Goal: Transaction & Acquisition: Purchase product/service

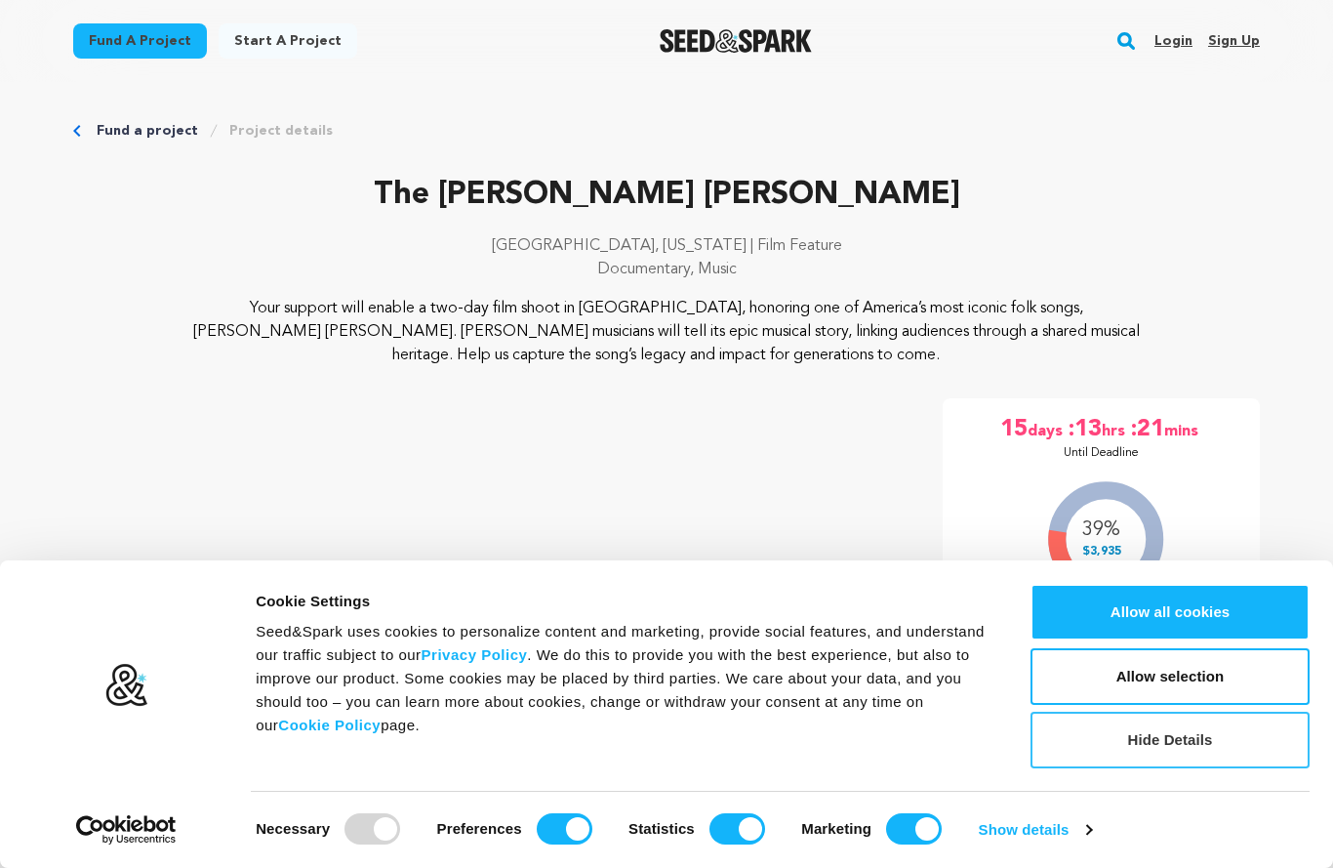
click at [1192, 737] on button "Hide Details" at bounding box center [1170, 740] width 279 height 57
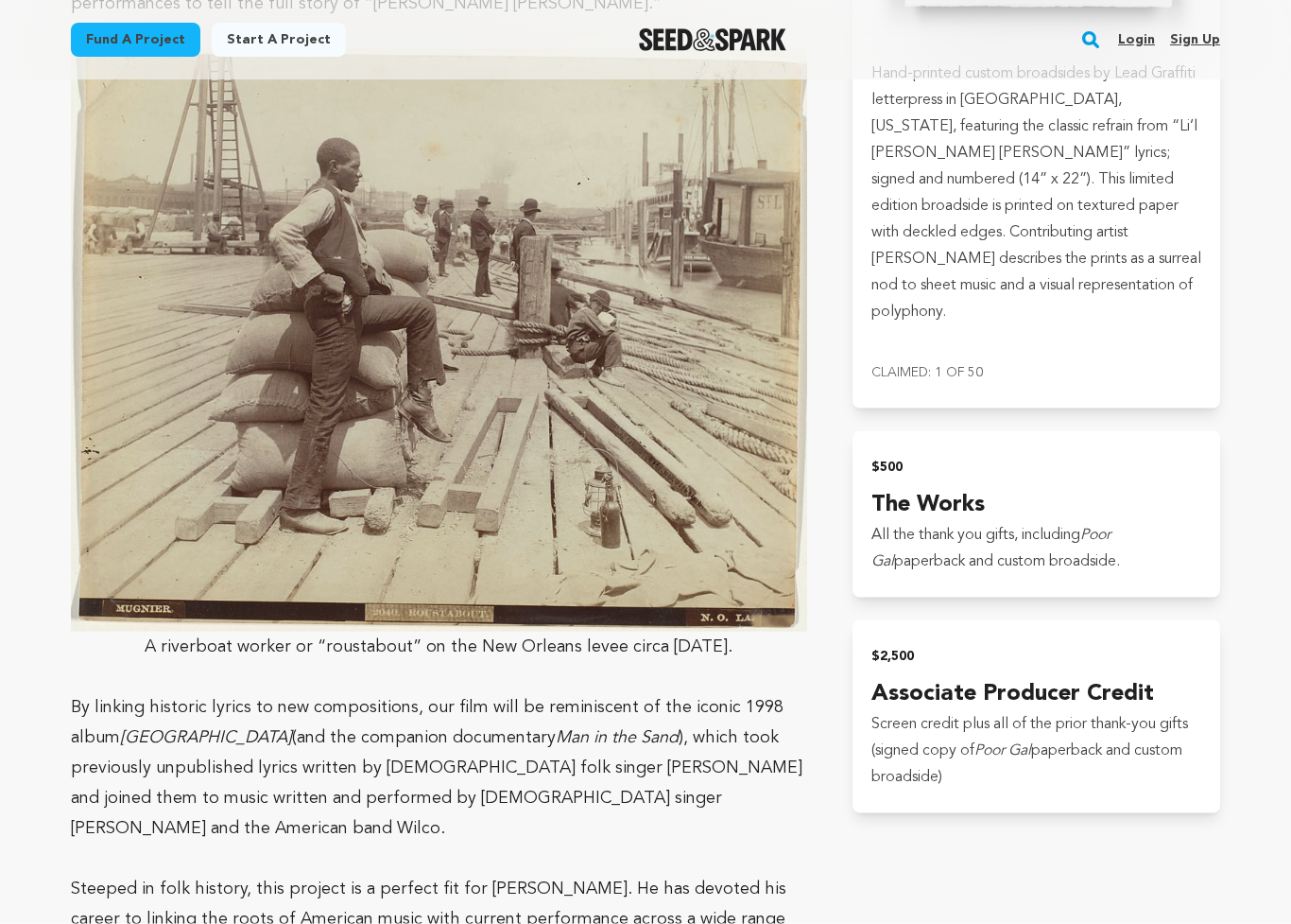
scroll to position [3193, 0]
click at [671, 840] on p "Steeped in folk history, this project is a perfect fit for Dom Flemons. He has …" at bounding box center [439, 918] width 736 height 91
click at [716, 840] on span "Steeped in folk history, this project is a perfect fit for Dom Flemons. He has …" at bounding box center [428, 918] width 716 height 77
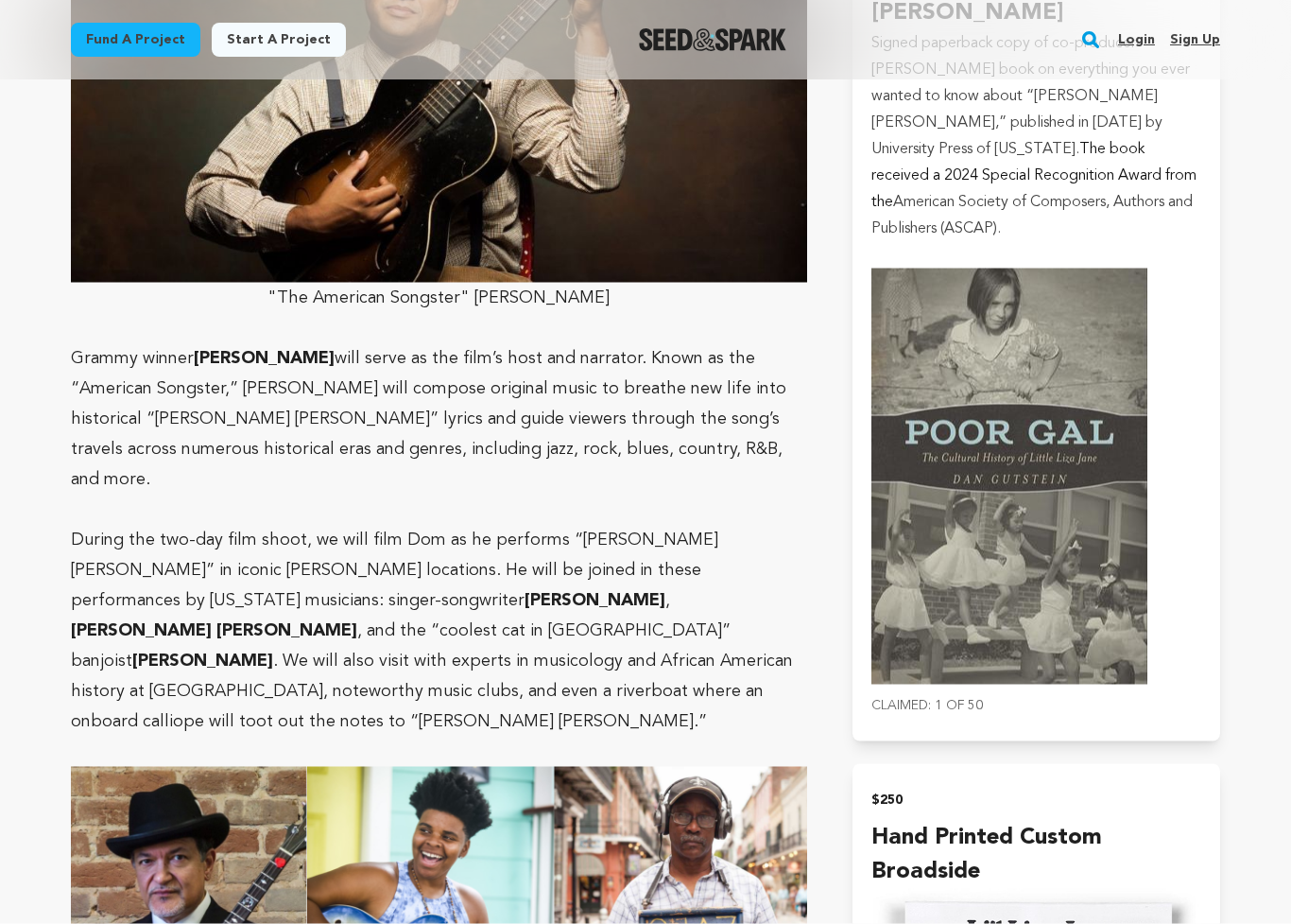
scroll to position [1887, 0]
click at [712, 766] on img at bounding box center [439, 909] width 736 height 288
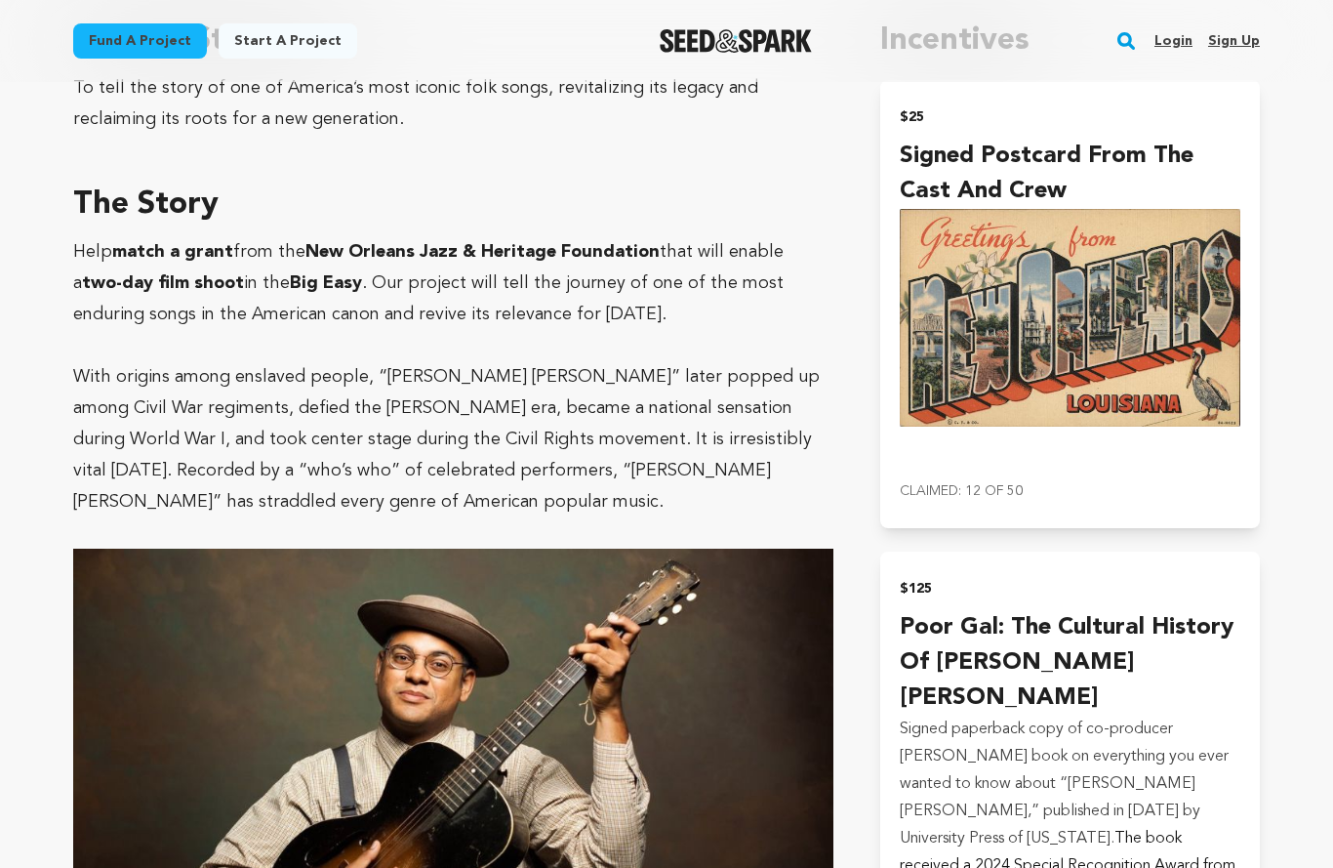
scroll to position [1165, 0]
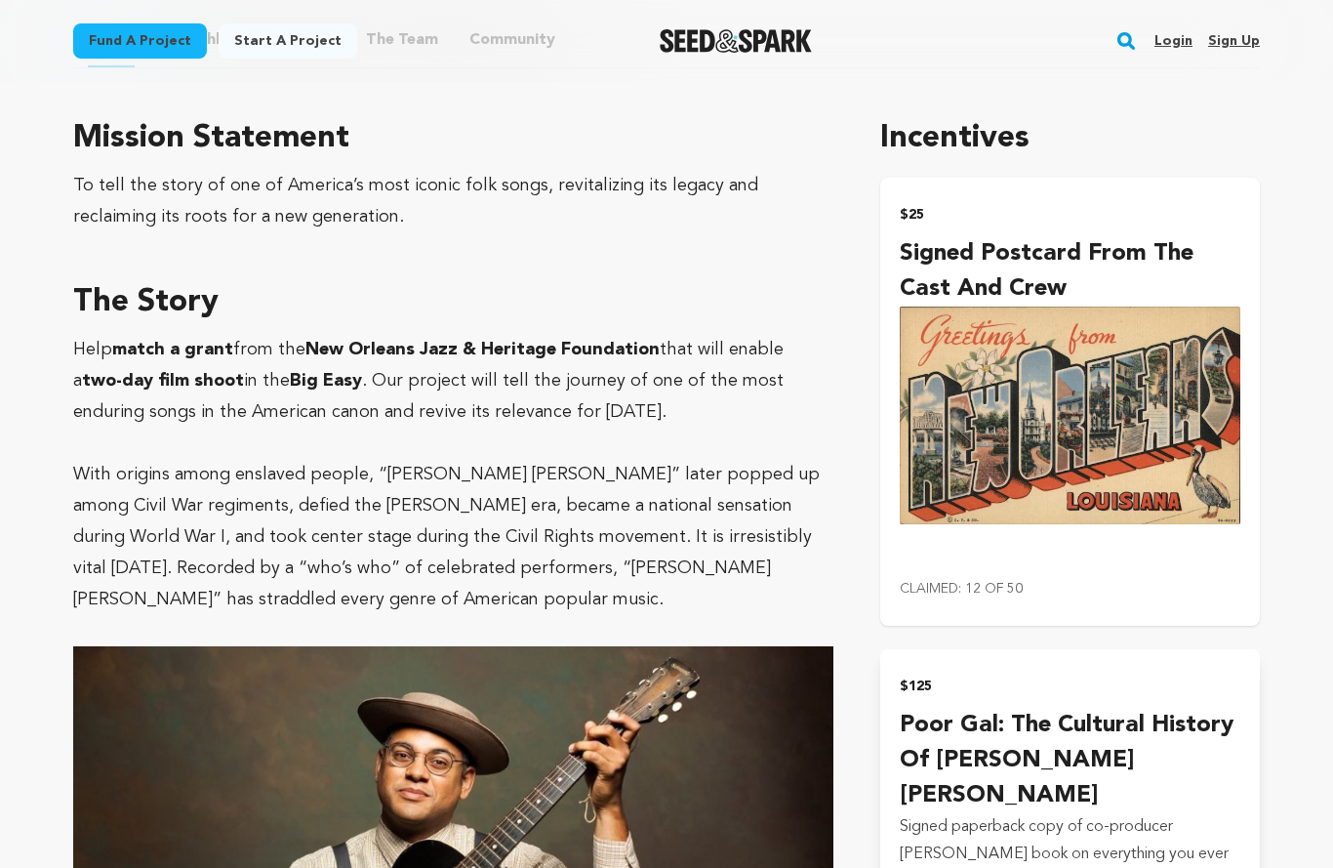
click at [962, 575] on p "Claimed: 12 of 50" at bounding box center [1070, 588] width 341 height 27
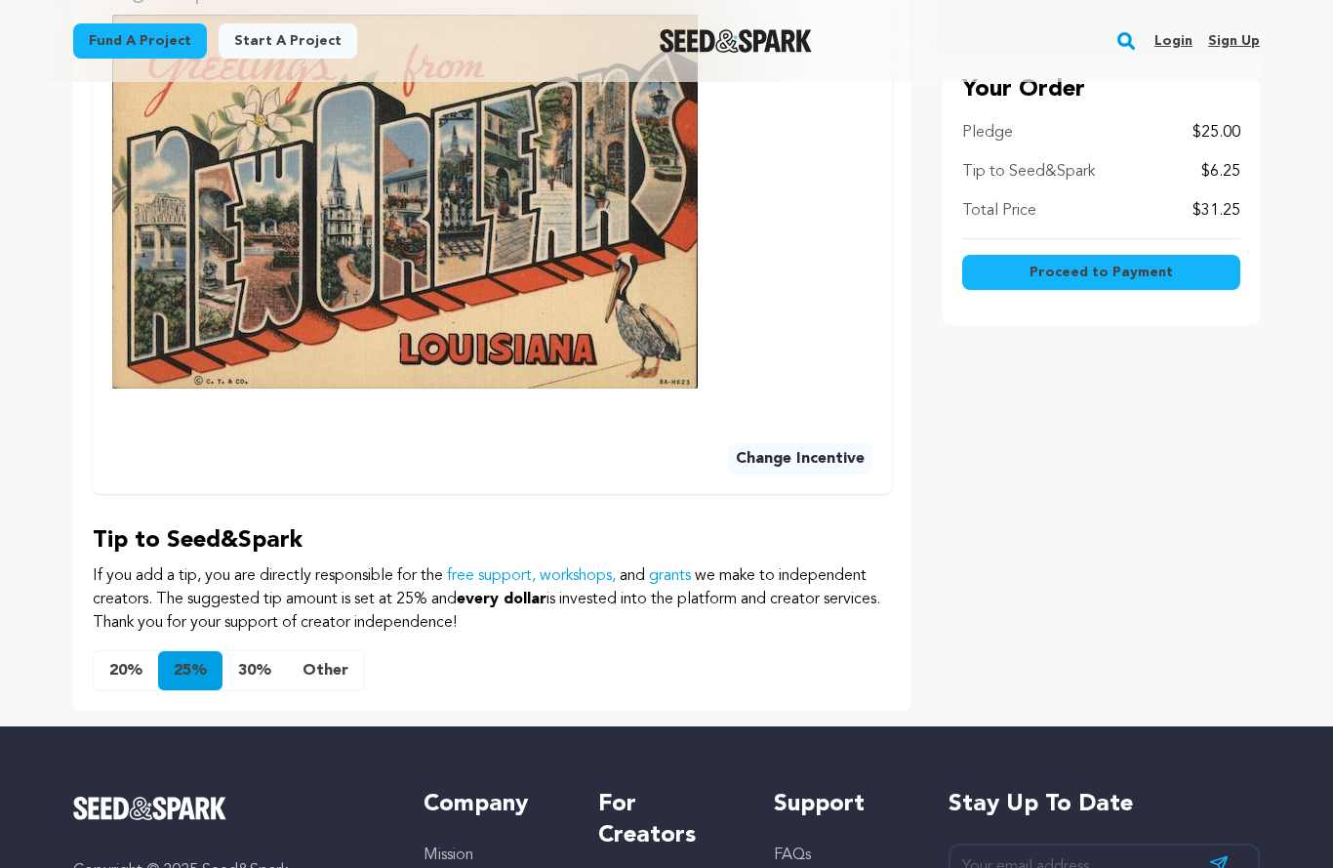
scroll to position [784, 0]
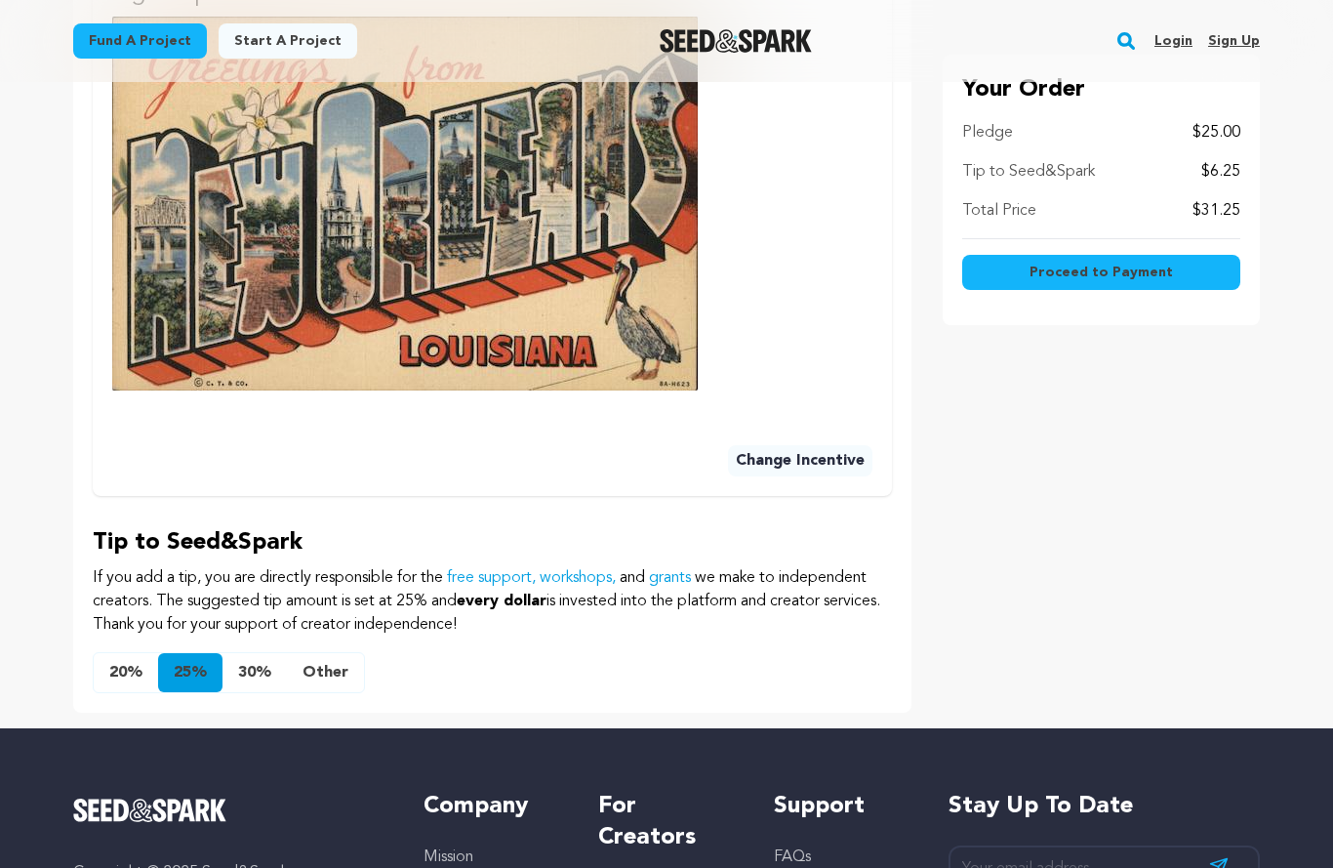
click at [1070, 268] on span "Proceed to Payment" at bounding box center [1101, 273] width 143 height 20
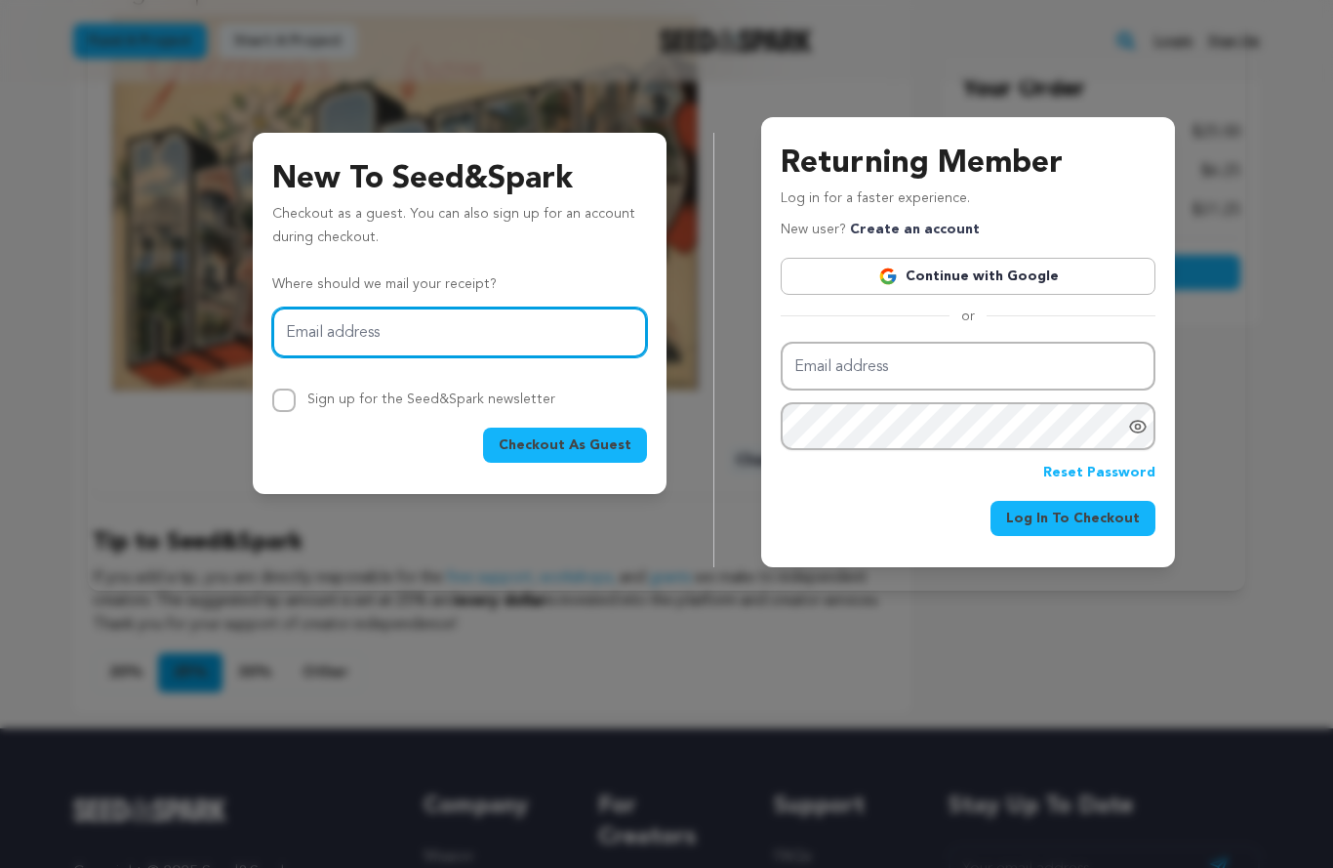
click at [390, 328] on input "Email address" at bounding box center [459, 332] width 375 height 50
type input "[EMAIL_ADDRESS][DOMAIN_NAME]"
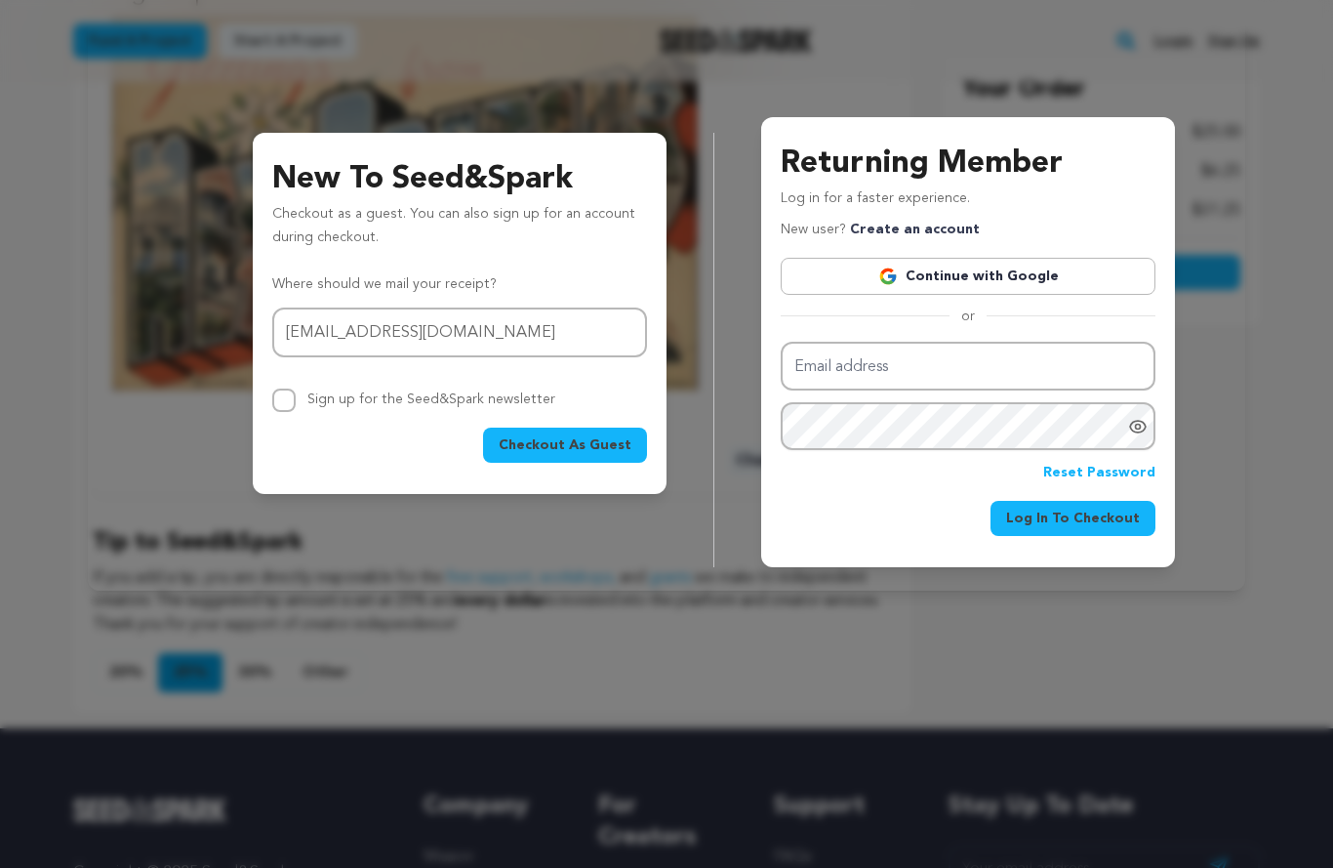
click at [280, 401] on input "Sign up for the Seed&Spark newsletter" at bounding box center [283, 399] width 23 height 23
checkbox input "true"
click at [578, 441] on span "Checkout As Guest" at bounding box center [565, 445] width 133 height 20
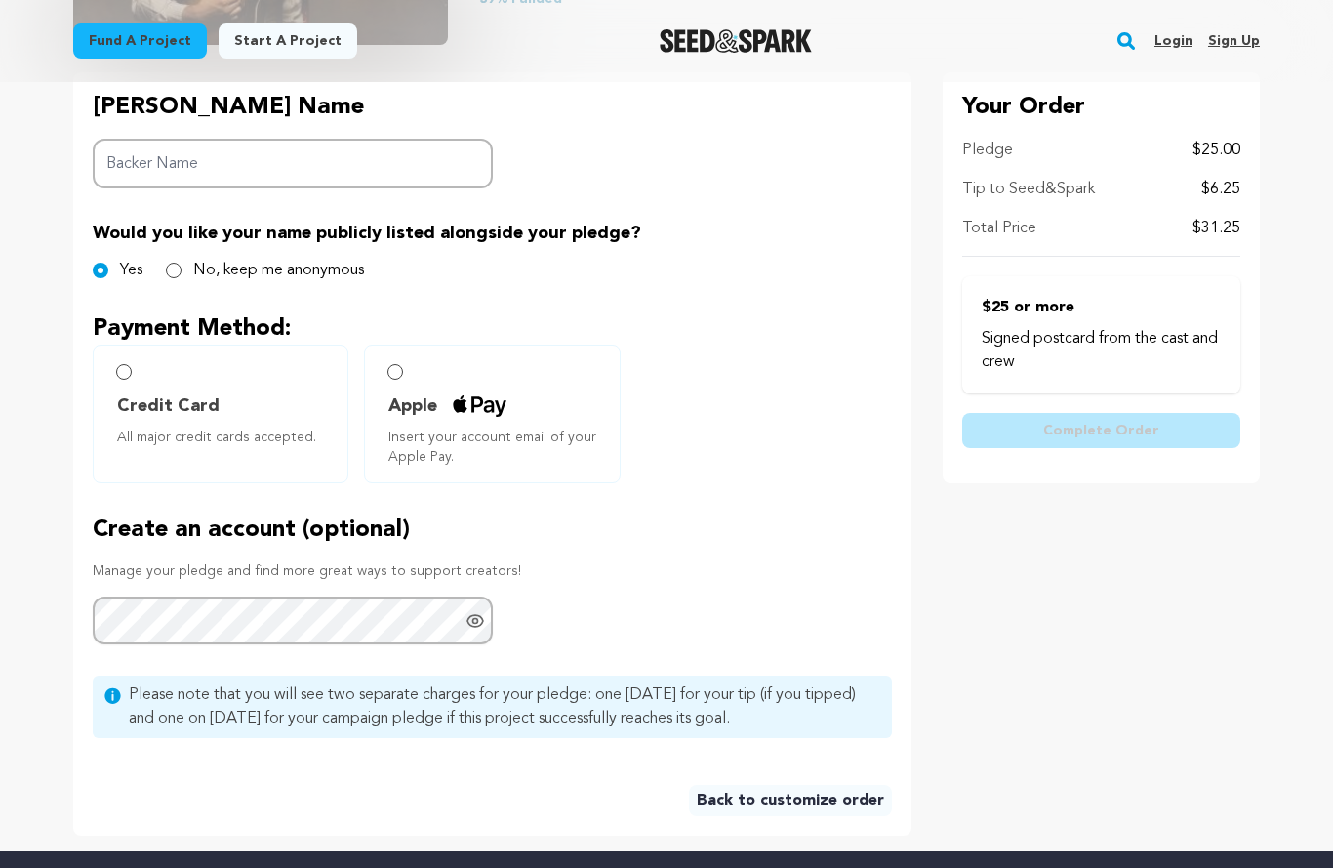
scroll to position [417, 0]
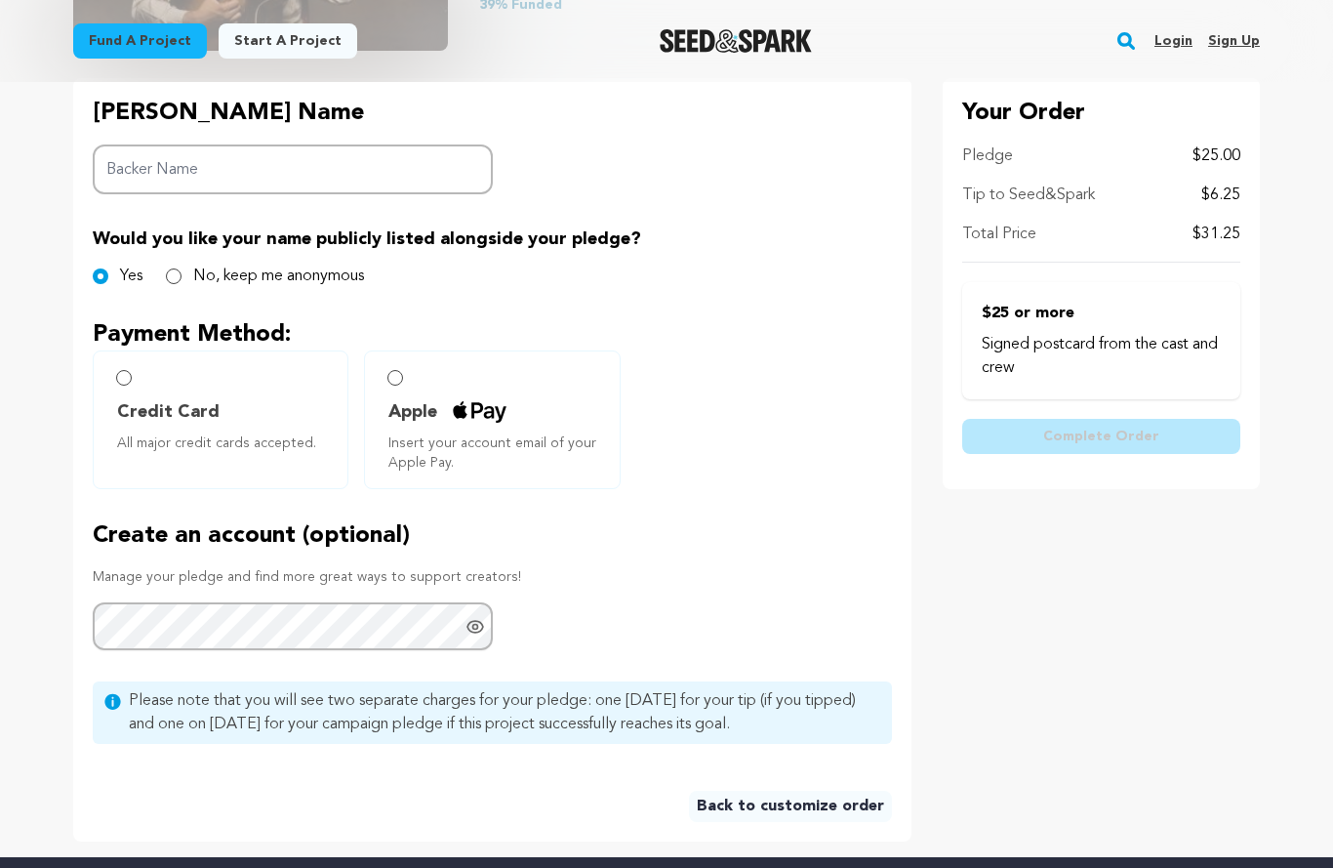
click at [476, 626] on icon "Show password as plain text. Warning: this will display your password on the sc…" at bounding box center [476, 627] width 20 height 20
click at [484, 629] on icon "Hide Password" at bounding box center [476, 627] width 20 height 20
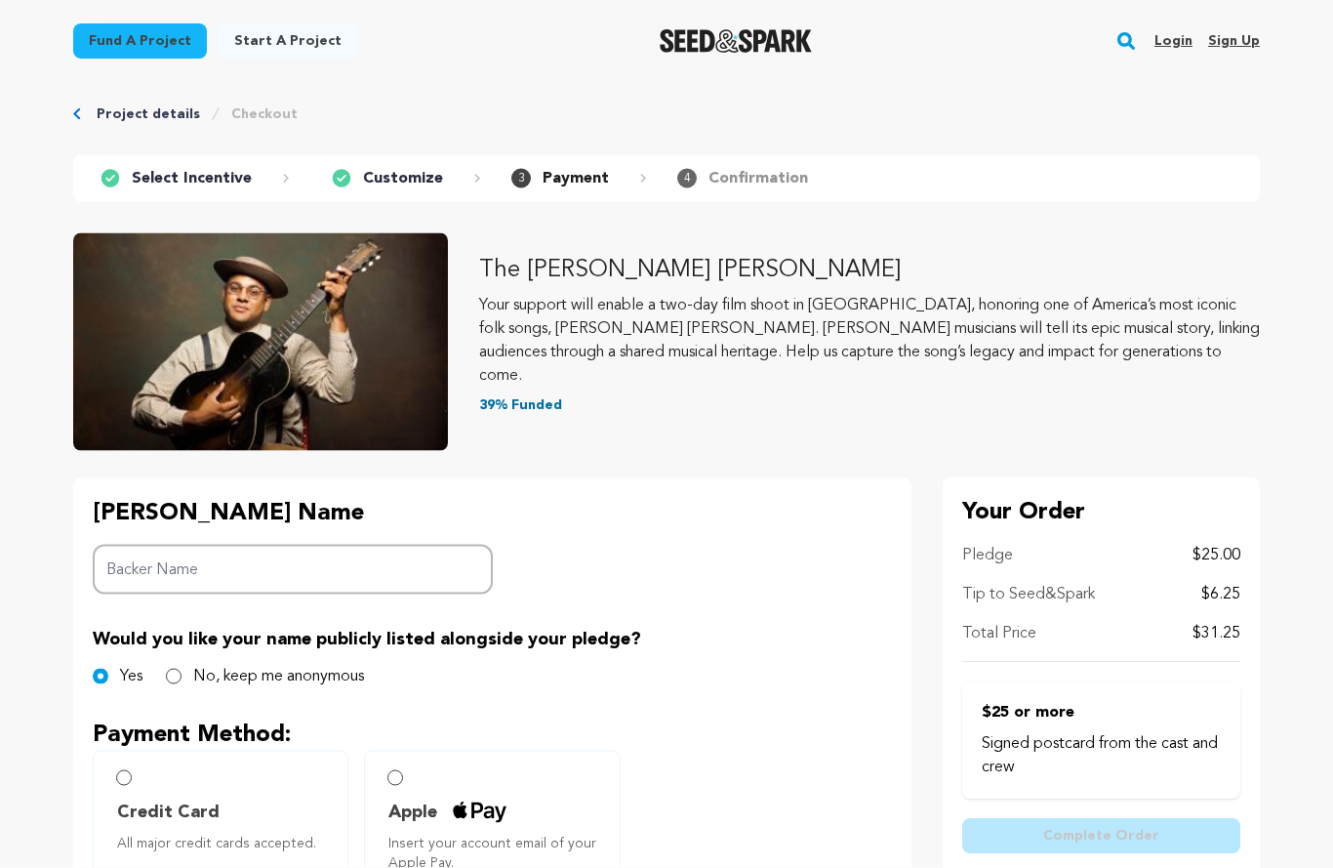
scroll to position [0, 0]
